Goal: Information Seeking & Learning: Understand process/instructions

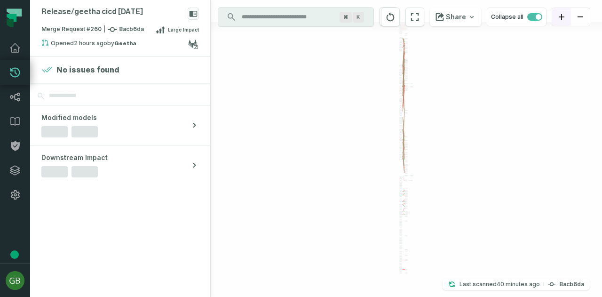
click at [562, 20] on button "zoom in" at bounding box center [561, 17] width 19 height 18
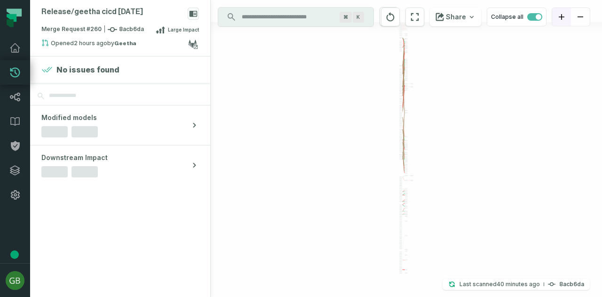
click at [562, 20] on button "zoom in" at bounding box center [561, 17] width 19 height 18
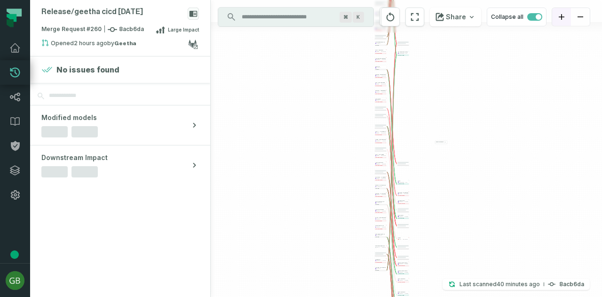
click at [562, 20] on button "zoom in" at bounding box center [561, 17] width 19 height 18
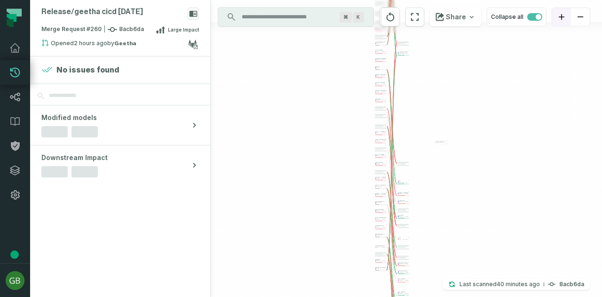
click at [562, 20] on button "zoom in" at bounding box center [561, 17] width 19 height 18
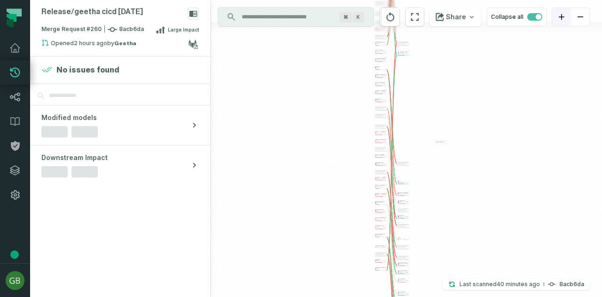
click at [562, 20] on button "zoom in" at bounding box center [561, 17] width 19 height 18
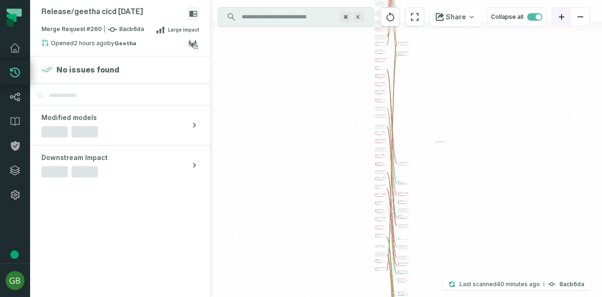
click at [562, 20] on button "zoom in" at bounding box center [561, 17] width 19 height 18
click at [560, 13] on div at bounding box center [570, 17] width 39 height 19
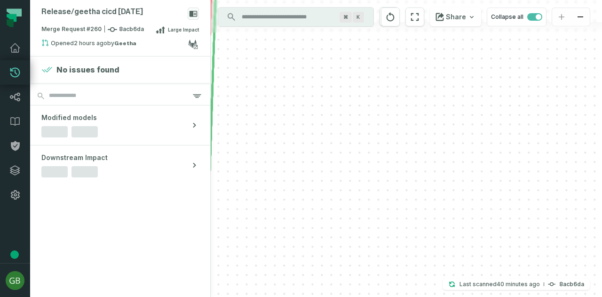
click at [560, 13] on div at bounding box center [570, 17] width 39 height 19
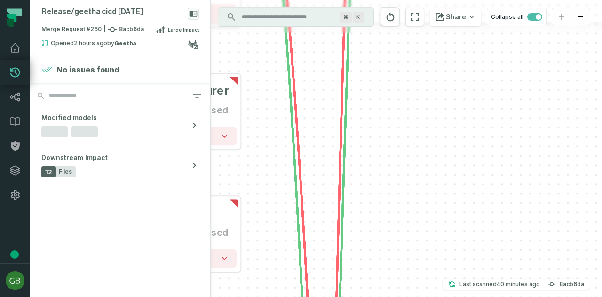
drag, startPoint x: 362, startPoint y: 144, endPoint x: 499, endPoint y: 176, distance: 140.5
click at [499, 176] on div "+ dam_energy_bids awsdatacatalog ercot_cleansed - 31 columns removed - smart_sa…" at bounding box center [406, 148] width 391 height 297
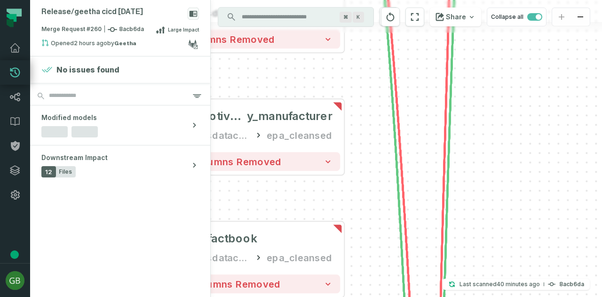
drag, startPoint x: 430, startPoint y: 173, endPoint x: 552, endPoint y: 208, distance: 127.1
click at [552, 208] on div "+ dam_energy_bids awsdatacatalog ercot_cleansed - 31 columns removed - smart_sa…" at bounding box center [406, 148] width 391 height 297
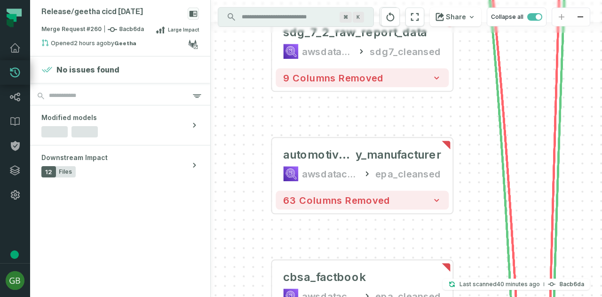
drag, startPoint x: 443, startPoint y: 180, endPoint x: 532, endPoint y: 210, distance: 93.9
click at [532, 210] on div "+ dam_energy_bids awsdatacatalog ercot_cleansed - 31 columns removed - smart_sa…" at bounding box center [406, 148] width 391 height 297
